Goal: Check status: Check status

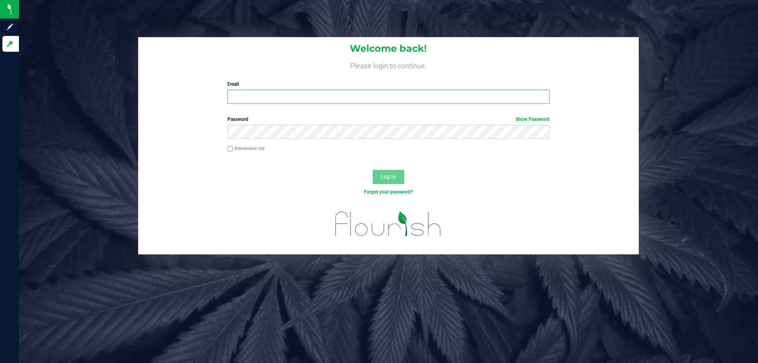
click at [296, 91] on input "Email" at bounding box center [388, 97] width 322 height 14
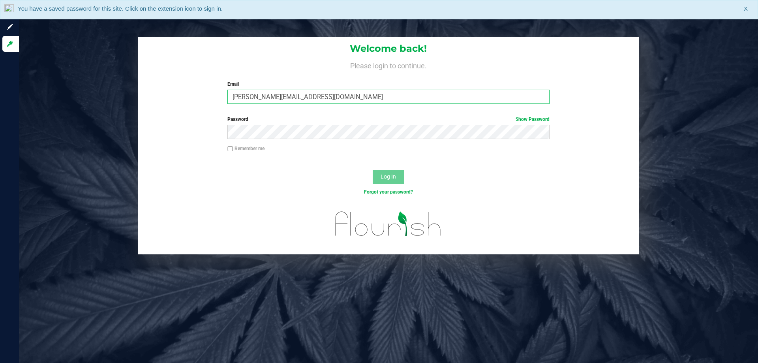
type input "[PERSON_NAME][EMAIL_ADDRESS][DOMAIN_NAME]"
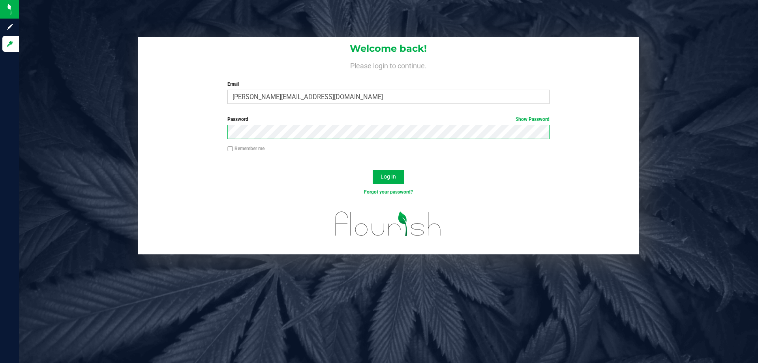
click at [373, 170] on button "Log In" at bounding box center [389, 177] width 32 height 14
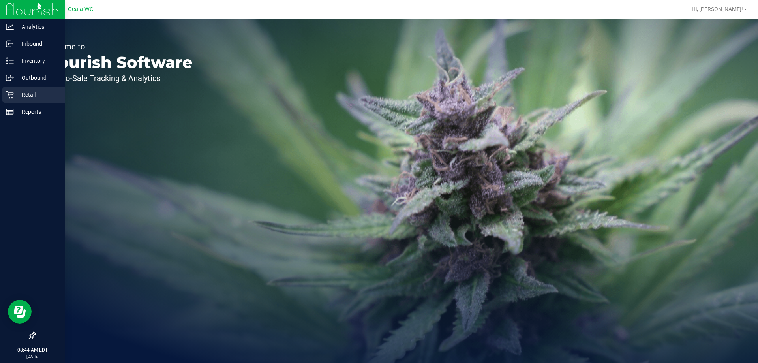
click at [22, 94] on p "Retail" at bounding box center [37, 94] width 47 height 9
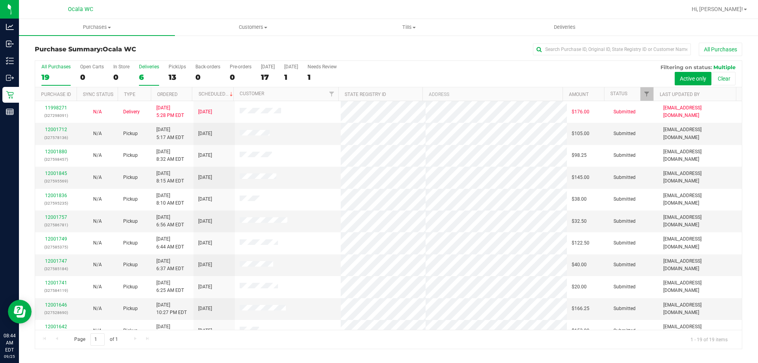
click at [144, 78] on div "6" at bounding box center [149, 77] width 20 height 9
click at [0, 0] on input "Deliveries 6" at bounding box center [0, 0] width 0 height 0
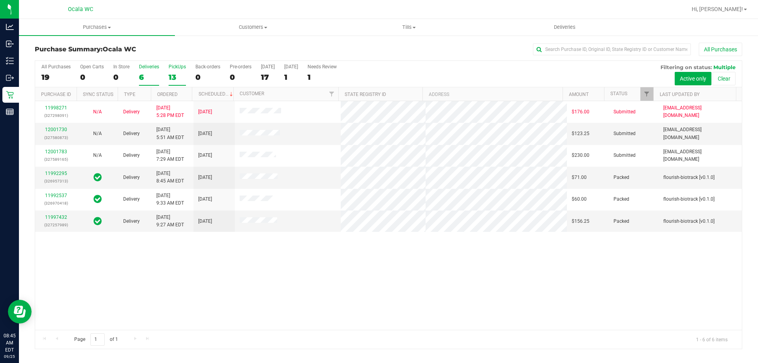
click at [175, 72] on label "PickUps 13" at bounding box center [177, 75] width 17 height 22
click at [0, 0] on input "PickUps 13" at bounding box center [0, 0] width 0 height 0
